Goal: Task Accomplishment & Management: Manage account settings

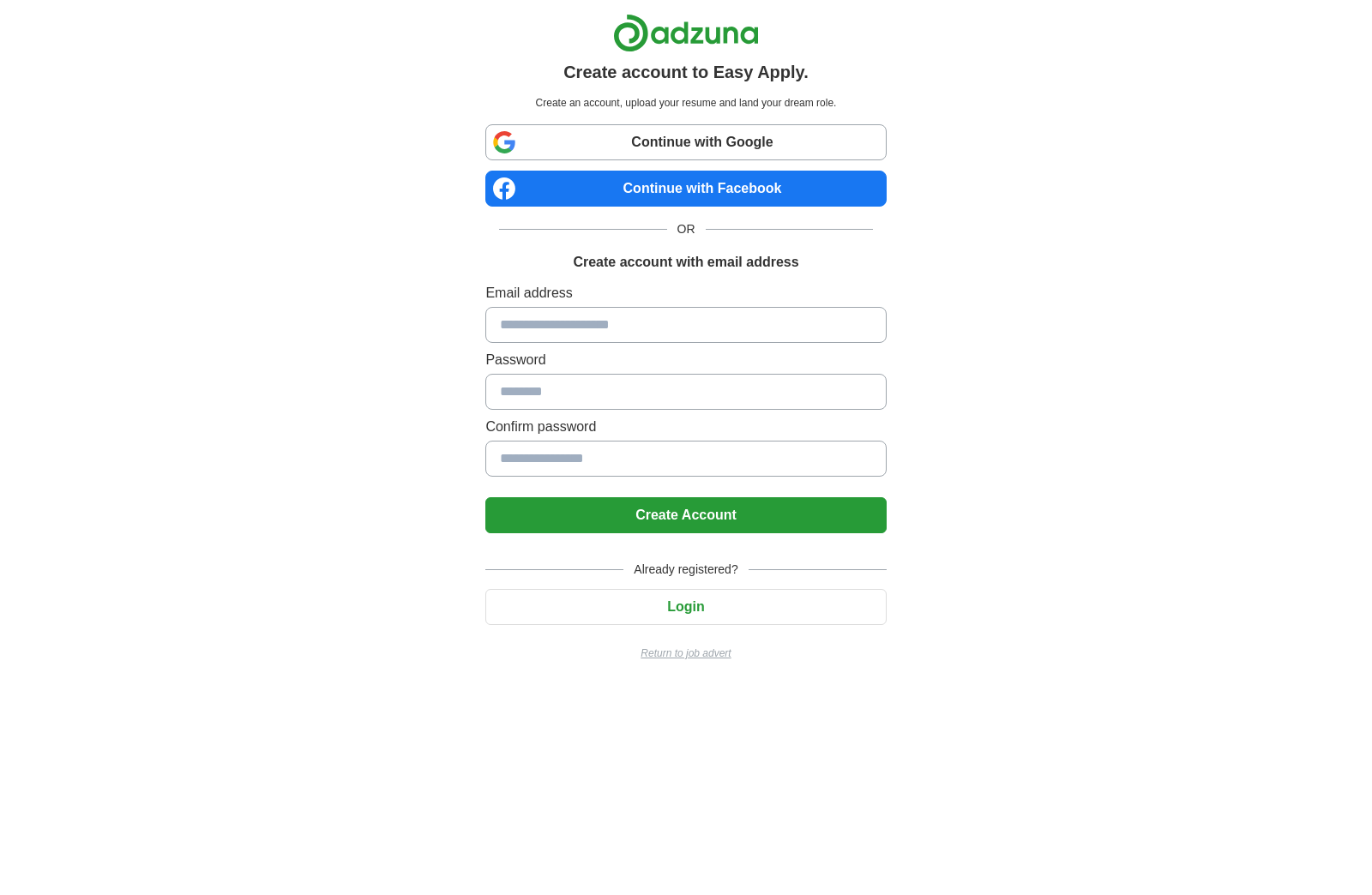
click at [612, 329] on input at bounding box center [685, 325] width 400 height 36
click at [670, 604] on button "Login" at bounding box center [685, 606] width 400 height 36
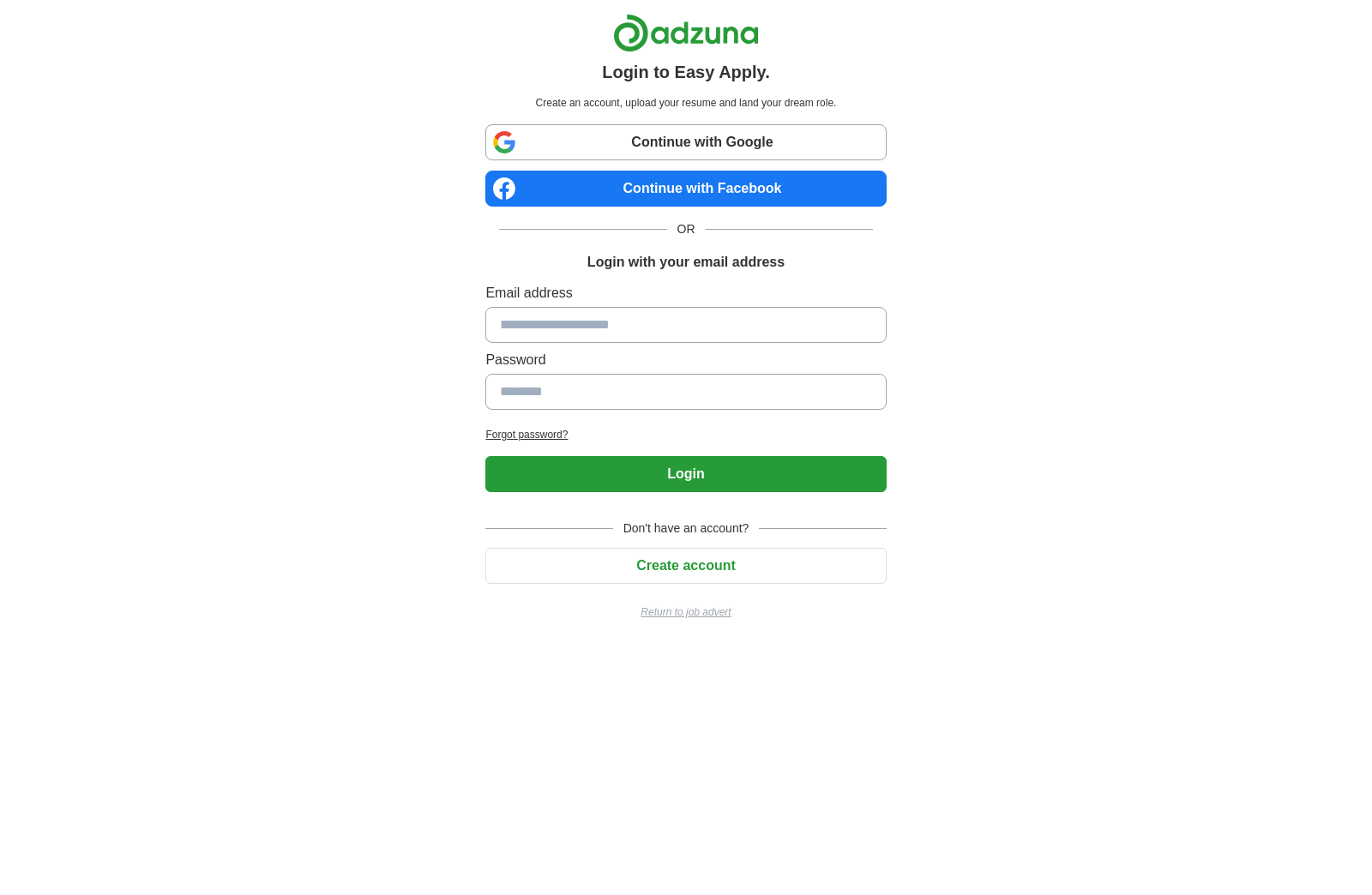
click at [588, 329] on input at bounding box center [685, 325] width 400 height 36
type input "**********"
click at [558, 398] on input at bounding box center [685, 391] width 400 height 36
click at [544, 397] on input at bounding box center [685, 391] width 400 height 36
click at [538, 402] on input at bounding box center [685, 391] width 400 height 36
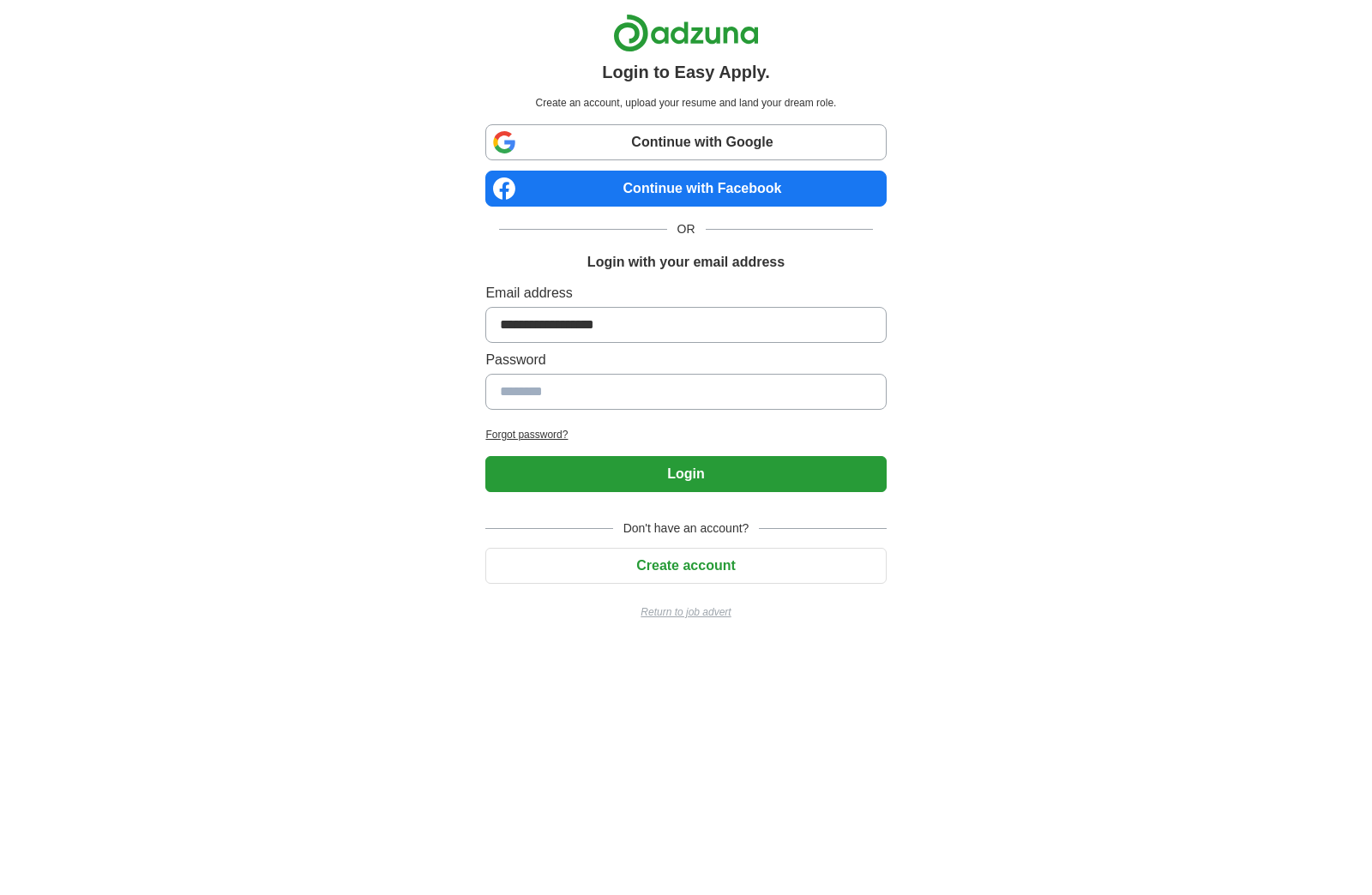
click at [526, 434] on h2 "Forgot password?" at bounding box center [685, 434] width 400 height 15
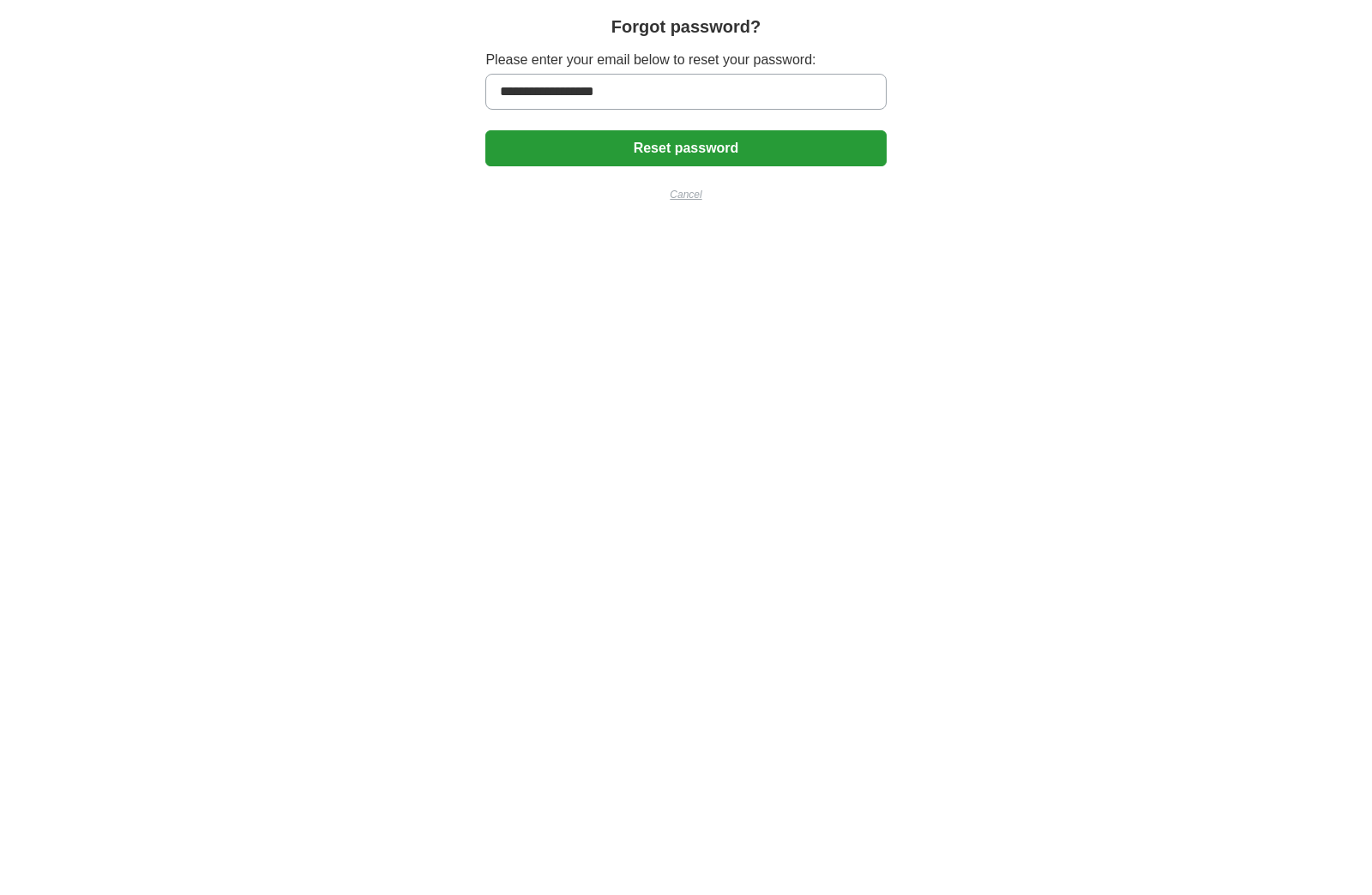
click at [688, 141] on button "Reset password" at bounding box center [685, 148] width 400 height 36
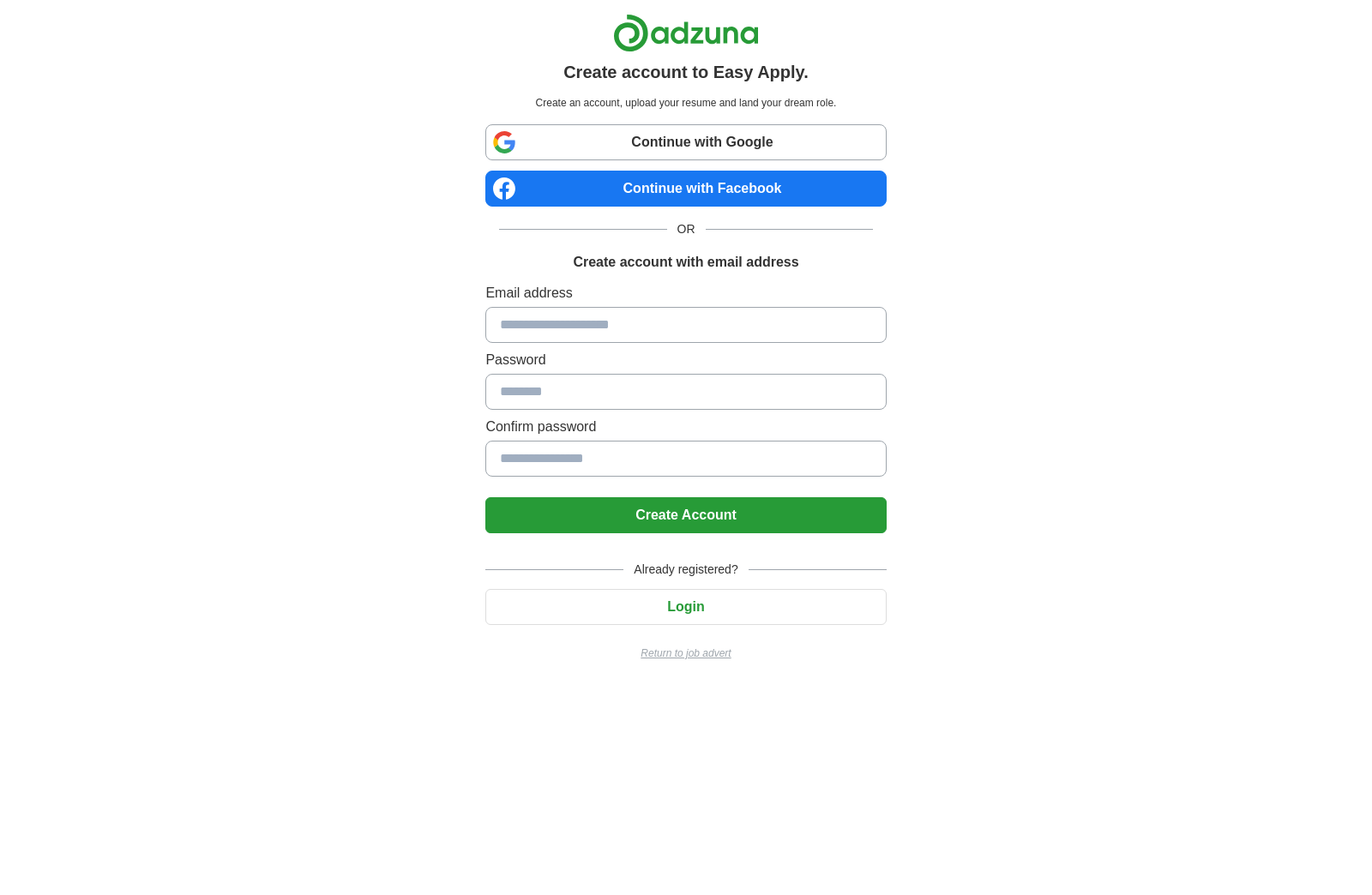
click at [574, 334] on input at bounding box center [685, 325] width 400 height 36
type input "*"
click at [1028, 294] on div "Create account to Easy Apply. Create an account, upload your resume and land yo…" at bounding box center [685, 344] width 1070 height 689
click at [558, 331] on input "*" at bounding box center [685, 325] width 400 height 36
click at [701, 608] on button "Login" at bounding box center [685, 606] width 400 height 36
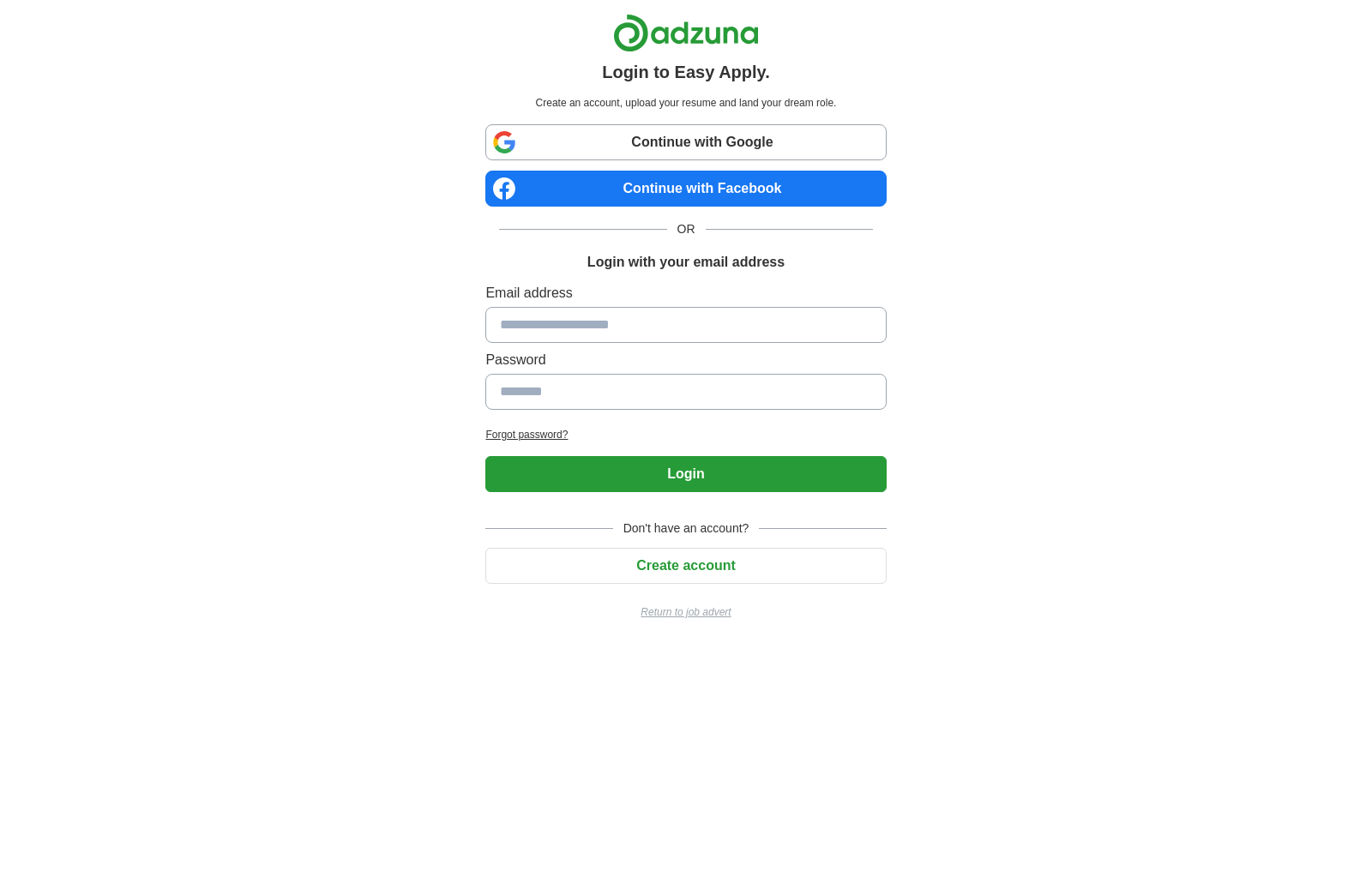
click at [536, 322] on input at bounding box center [685, 325] width 400 height 36
type input "**********"
click at [530, 397] on input at bounding box center [685, 391] width 400 height 36
